Goal: Task Accomplishment & Management: Use online tool/utility

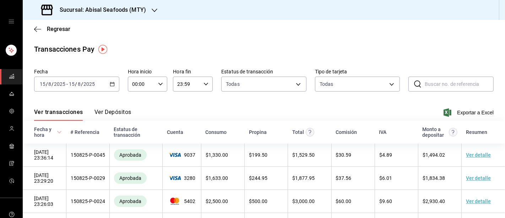
click at [105, 84] on div "[DATE] [DATE] - [DATE] [DATE]" at bounding box center [76, 83] width 85 height 15
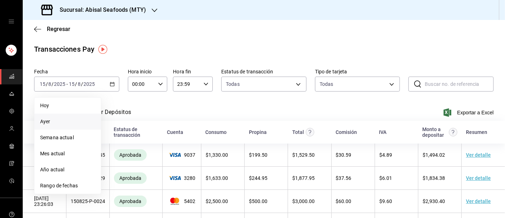
click at [53, 123] on span "Ayer" at bounding box center [67, 121] width 55 height 7
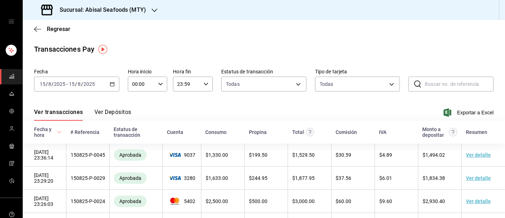
click at [115, 85] on div "[DATE] [DATE] - [DATE] [DATE]" at bounding box center [76, 83] width 85 height 15
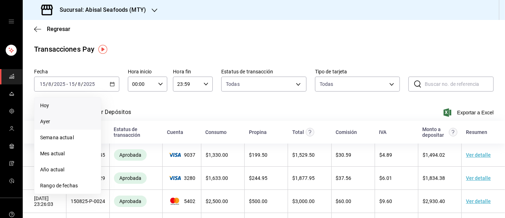
click at [59, 106] on span "Hoy" at bounding box center [67, 105] width 55 height 7
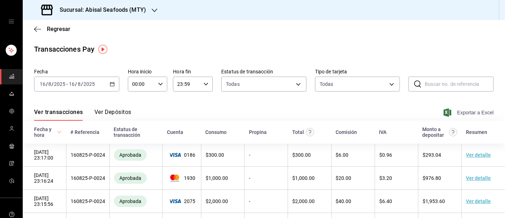
click at [461, 113] on span "Exportar a Excel" at bounding box center [469, 112] width 49 height 9
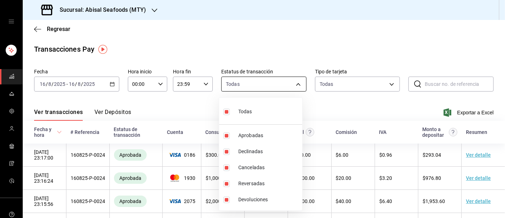
click at [293, 83] on body "Sucursal: Abisal Seafoods (MTY) Regresar Transacciones Pay Fecha [DATE] [DATE] …" at bounding box center [252, 109] width 505 height 218
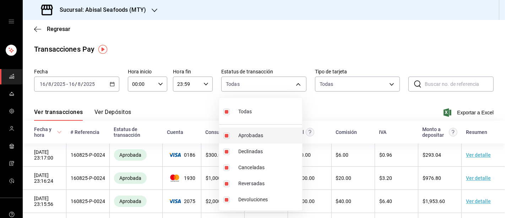
click at [257, 137] on span "Aprobadas" at bounding box center [268, 135] width 61 height 7
type input "failed,canceled,reversed,refunded"
checkbox input "false"
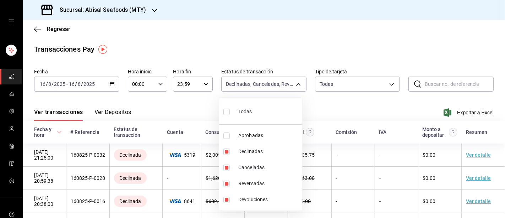
click at [380, 82] on div at bounding box center [252, 109] width 505 height 218
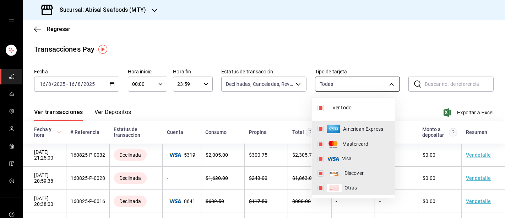
click at [390, 83] on body "Sucursal: Abisal Seafoods (MTY) Regresar Transacciones Pay Fecha [DATE] [DATE] …" at bounding box center [252, 109] width 505 height 218
click at [350, 106] on span "Ver todo" at bounding box center [361, 107] width 57 height 7
checkbox input "false"
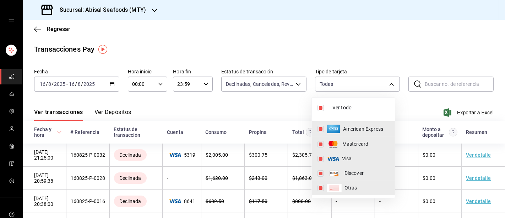
checkbox input "false"
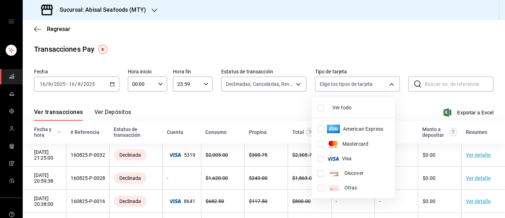
click at [429, 55] on div at bounding box center [252, 109] width 505 height 218
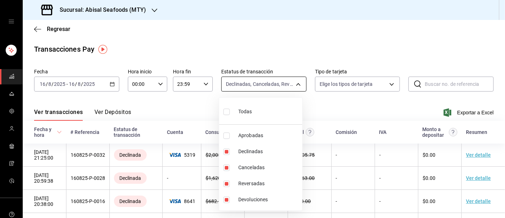
click at [279, 83] on body "Sucursal: Abisal Seafoods (MTY) Regresar Transacciones Pay Fecha [DATE] [DATE] …" at bounding box center [252, 109] width 505 height 218
click at [245, 136] on span "Aprobadas" at bounding box center [268, 135] width 61 height 7
type input "failed,canceled,reversed,refunded,approved"
checkbox input "true"
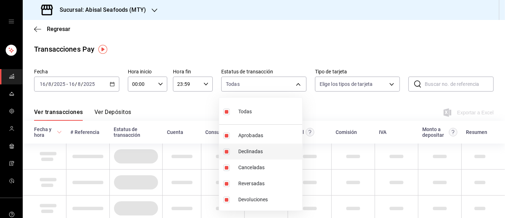
click at [240, 155] on li "Declinadas" at bounding box center [260, 151] width 83 height 16
type input "canceled,reversed,refunded,approved"
checkbox input "false"
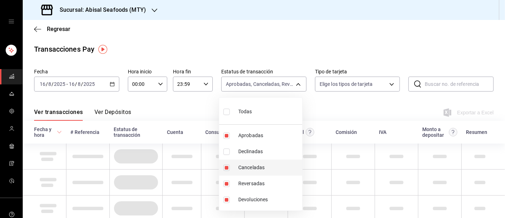
click at [234, 165] on li "Canceladas" at bounding box center [260, 167] width 83 height 16
type input "reversed,refunded,approved"
checkbox input "false"
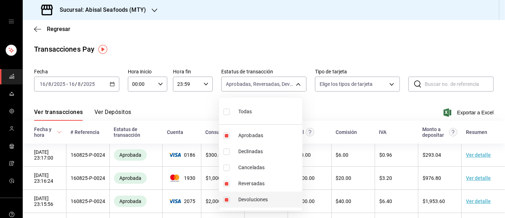
drag, startPoint x: 229, startPoint y: 180, endPoint x: 229, endPoint y: 200, distance: 19.6
click at [229, 200] on ul "Todas Aprobadas Declinadas Canceladas Reversadas Devoluciones" at bounding box center [260, 153] width 83 height 113
click at [229, 200] on input "checkbox" at bounding box center [227, 199] width 6 height 6
checkbox input "false"
type input "reversed,approved"
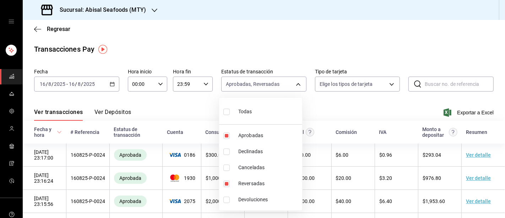
click at [352, 41] on div at bounding box center [252, 109] width 505 height 218
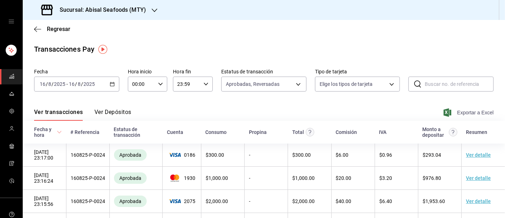
click at [463, 114] on span "Exportar a Excel" at bounding box center [469, 112] width 49 height 9
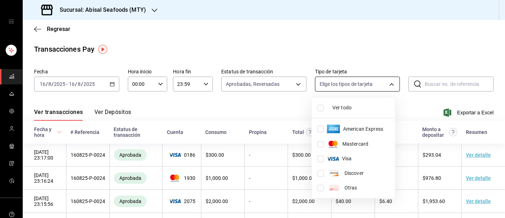
click at [385, 82] on body "Sucursal: Abisal Seafoods (MTY) Regresar Transacciones Pay Fecha [DATE] [DATE] …" at bounding box center [252, 109] width 505 height 218
click at [354, 124] on li "American Express" at bounding box center [353, 129] width 83 height 16
type input "AMERICAN_EXPRESS"
checkbox input "true"
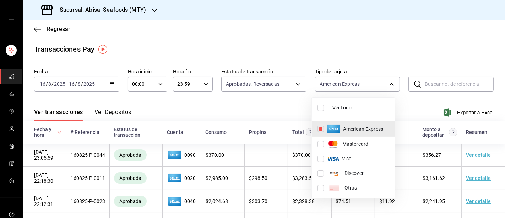
click at [278, 103] on div at bounding box center [252, 109] width 505 height 218
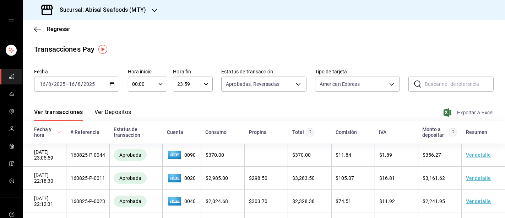
click at [453, 111] on span "Exportar a Excel" at bounding box center [469, 112] width 49 height 9
click at [452, 113] on span "Exportar a Excel" at bounding box center [469, 112] width 49 height 9
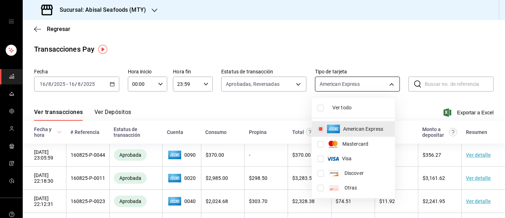
click at [371, 85] on body "Sucursal: Abisal Seafoods (MTY) Regresar Transacciones Pay Fecha [DATE] [DATE] …" at bounding box center [252, 109] width 505 height 218
click at [325, 103] on li "Ver todo" at bounding box center [353, 107] width 83 height 15
type input "AMERICAN_EXPRESS,MASTERCARD,VISA,DISCOVER,UNDEFINED"
checkbox input "true"
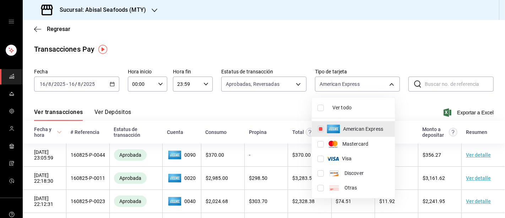
checkbox input "true"
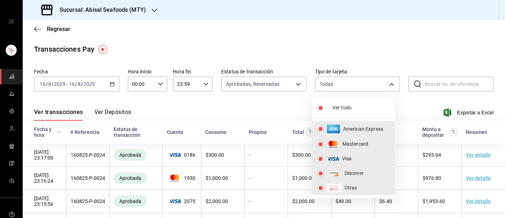
click at [410, 52] on div at bounding box center [252, 109] width 505 height 218
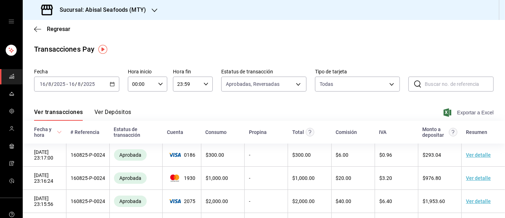
click at [454, 111] on span "Exportar a Excel" at bounding box center [469, 112] width 49 height 9
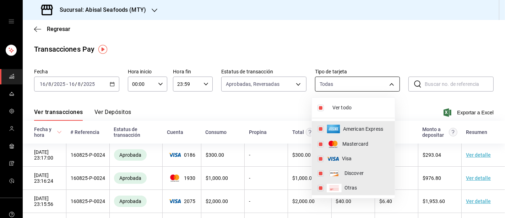
click at [386, 82] on body "Sucursal: Abisal Seafoods (MTY) Regresar Transacciones Pay Fecha [DATE] [DATE] …" at bounding box center [252, 109] width 505 height 218
click at [316, 143] on li "Mastercard" at bounding box center [353, 143] width 83 height 15
type input "AMERICAN_EXPRESS,VISA,DISCOVER,UNDEFINED"
checkbox input "false"
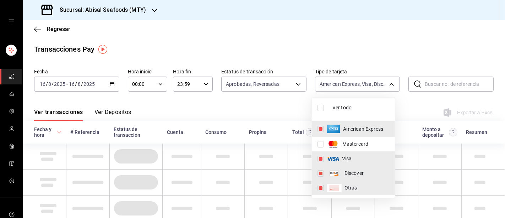
click at [321, 156] on input "checkbox" at bounding box center [321, 158] width 6 height 6
checkbox input "false"
type input "AMERICAN_EXPRESS,DISCOVER,UNDEFINED"
click at [323, 173] on input "checkbox" at bounding box center [321, 173] width 6 height 6
checkbox input "false"
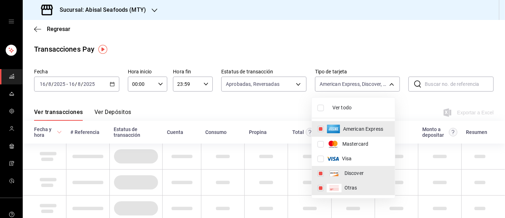
type input "AMERICAN_EXPRESS,UNDEFINED"
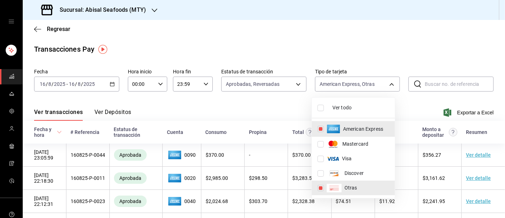
click at [322, 187] on input "checkbox" at bounding box center [321, 187] width 6 height 6
checkbox input "false"
type input "AMERICAN_EXPRESS"
click at [385, 129] on span "American Express" at bounding box center [366, 128] width 46 height 7
checkbox input "false"
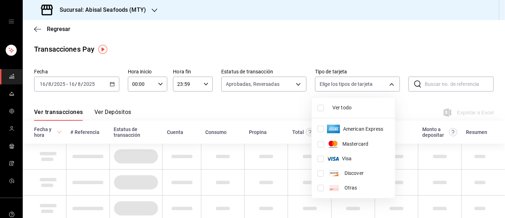
click at [385, 129] on span "American Express" at bounding box center [366, 128] width 46 height 7
type input "AMERICAN_EXPRESS"
checkbox input "true"
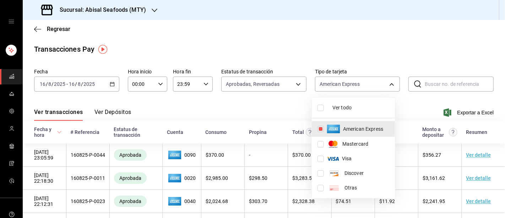
click at [411, 105] on div at bounding box center [252, 109] width 505 height 218
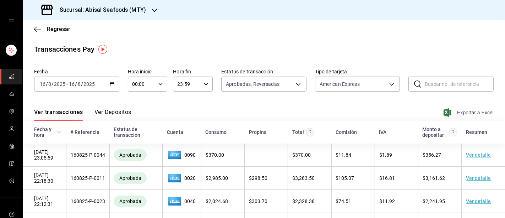
click at [457, 114] on span "Exportar a Excel" at bounding box center [469, 112] width 49 height 9
click at [462, 113] on span "Exportar a Excel" at bounding box center [469, 112] width 49 height 9
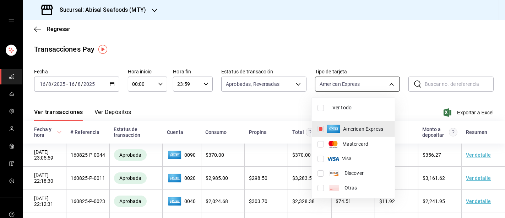
click at [347, 88] on body "Sucursal: Abisal Seafoods (MTY) Regresar Transacciones Pay Fecha [DATE] [DATE] …" at bounding box center [252, 109] width 505 height 218
click at [331, 107] on li "Ver todo" at bounding box center [353, 107] width 83 height 15
type input "AMERICAN_EXPRESS,MASTERCARD,VISA,DISCOVER,UNDEFINED"
checkbox input "true"
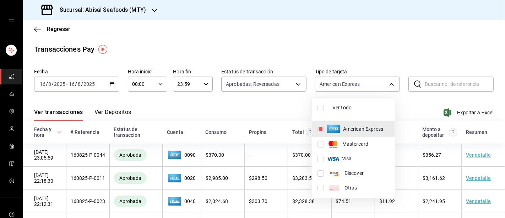
checkbox input "true"
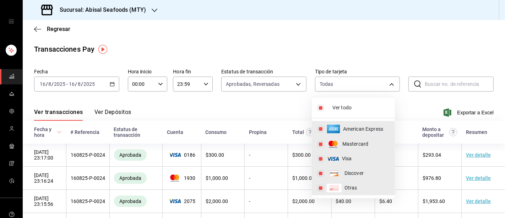
click at [270, 98] on div at bounding box center [252, 109] width 505 height 218
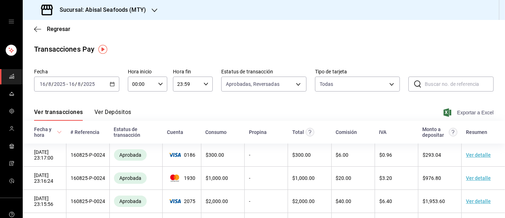
click at [454, 112] on span "Exportar a Excel" at bounding box center [469, 112] width 49 height 9
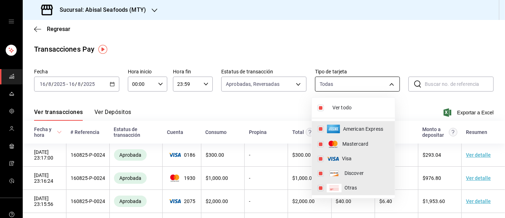
click at [391, 85] on body "Sucursal: Abisal Seafoods (MTY) Regresar Transacciones Pay Fecha [DATE] [DATE] …" at bounding box center [252, 109] width 505 height 218
click at [365, 30] on div at bounding box center [252, 109] width 505 height 218
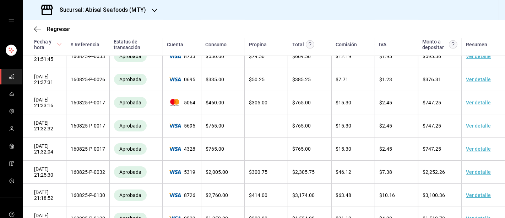
scroll to position [773, 0]
